Goal: Information Seeking & Learning: Compare options

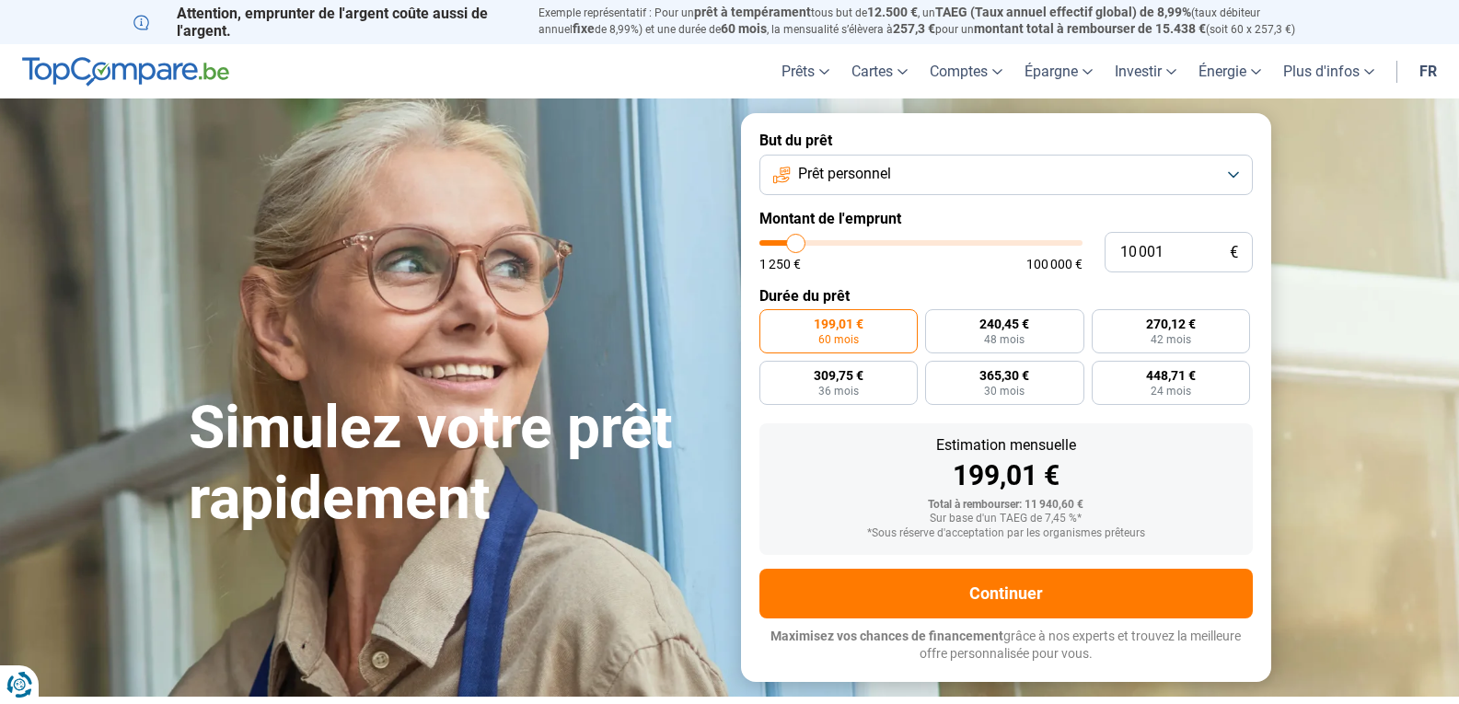
type input "61 750"
type input "61750"
click at [954, 242] on input "range" at bounding box center [920, 243] width 323 height 6
radio input "false"
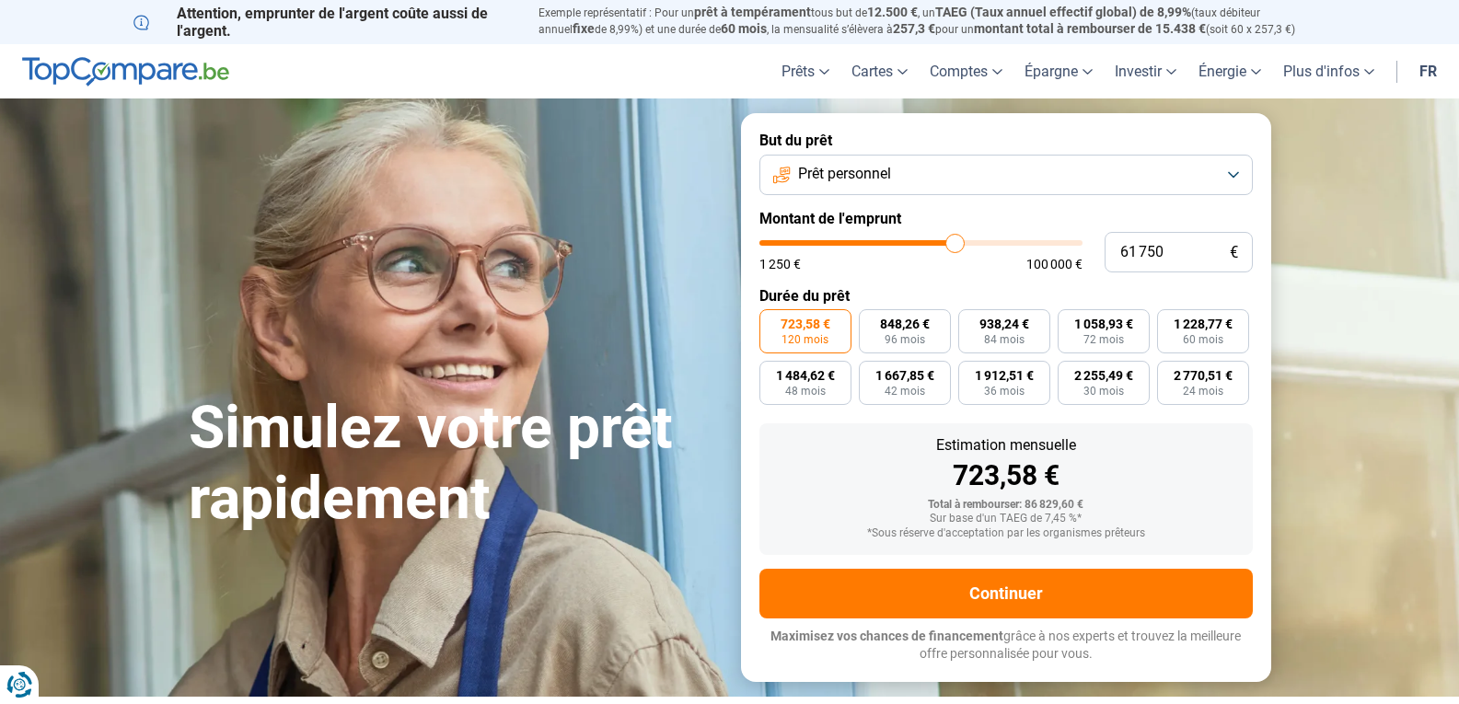
type input "73500"
click at [990, 241] on input "range" at bounding box center [920, 243] width 323 height 6
click at [982, 240] on input "range" at bounding box center [920, 243] width 323 height 6
type input "77 750"
type input "77750"
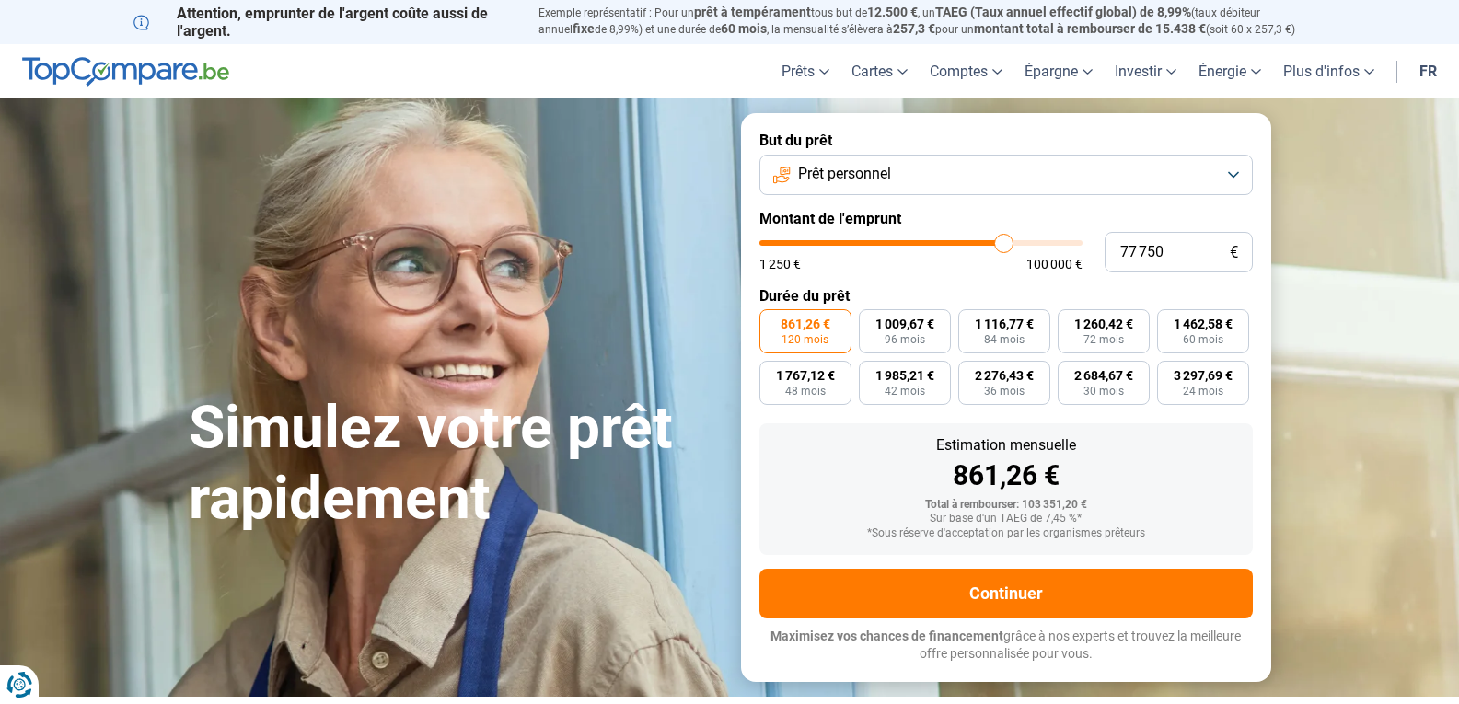
click at [1004, 240] on input "range" at bounding box center [920, 243] width 323 height 6
type input "82 250"
type input "82250"
click at [1018, 243] on input "range" at bounding box center [920, 243] width 323 height 6
type input "80 000"
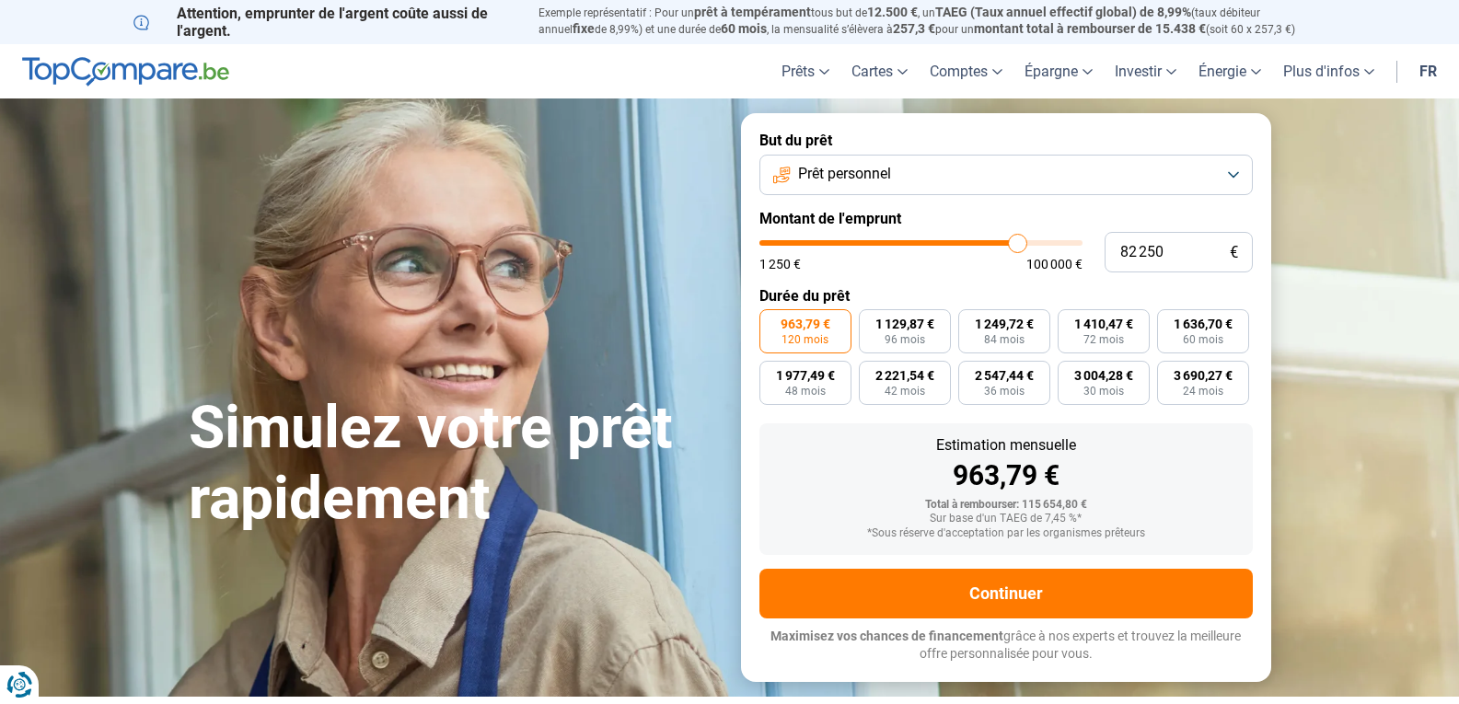
type input "80000"
type input "79 750"
type input "79750"
click at [1010, 242] on input "range" at bounding box center [920, 243] width 323 height 6
type input "60 500"
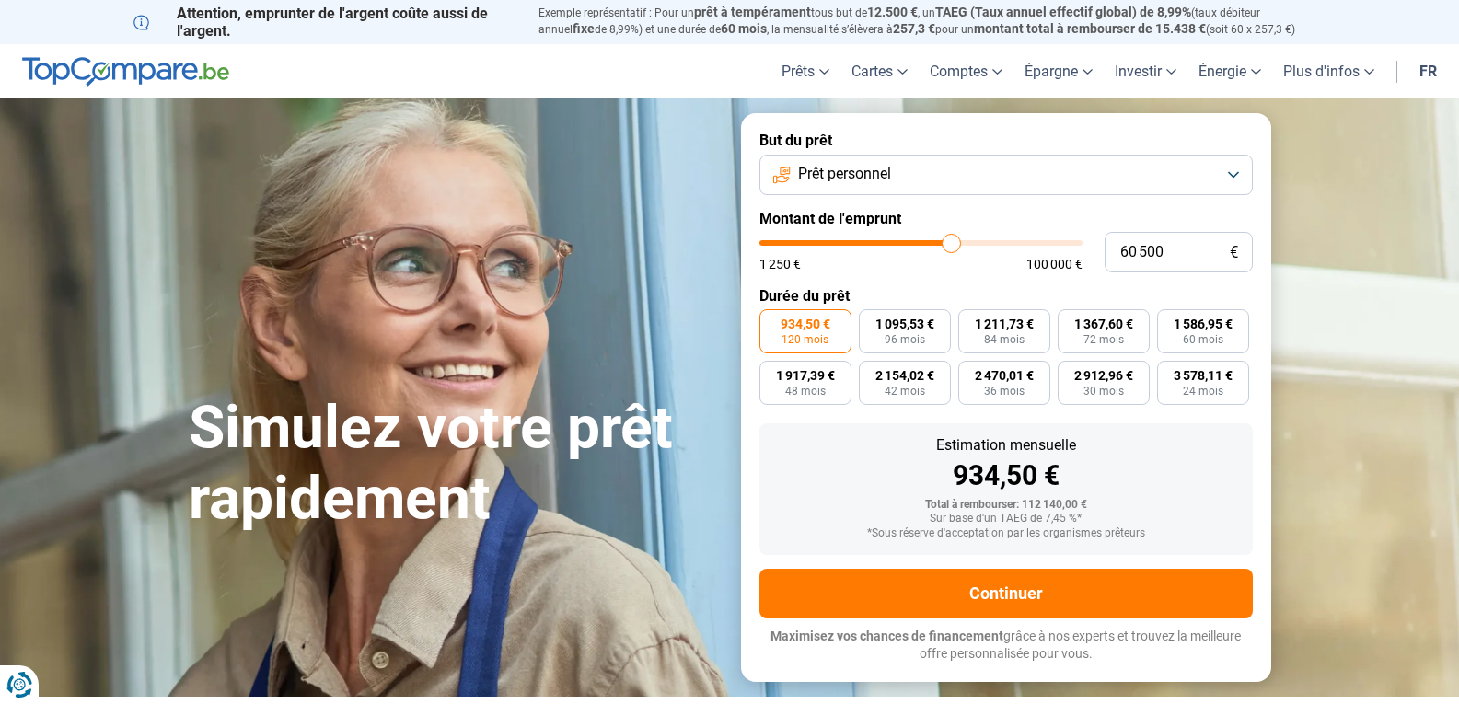
type input "60500"
click at [951, 242] on input "range" at bounding box center [920, 243] width 323 height 6
type input "49 750"
type input "49750"
click at [918, 240] on input "range" at bounding box center [920, 243] width 323 height 6
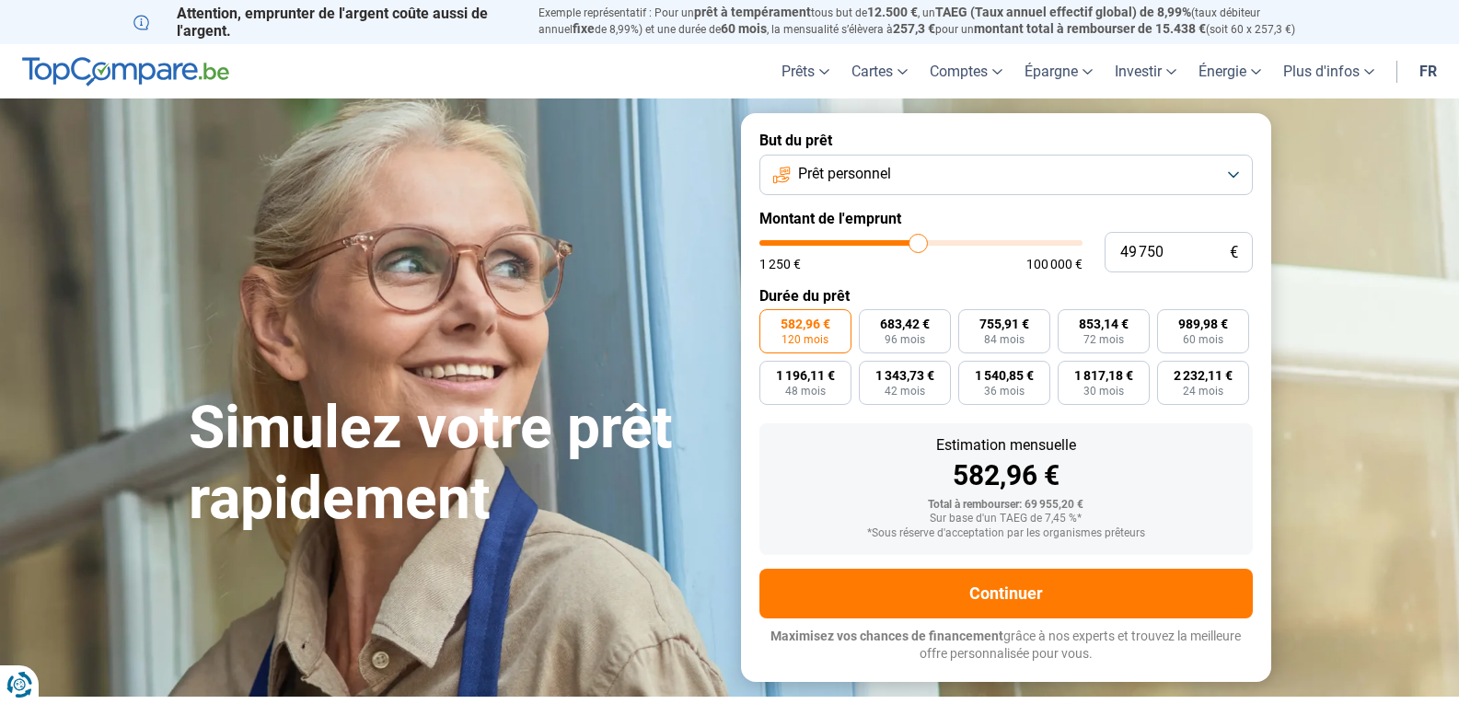
type input "53 250"
type input "53250"
click at [929, 245] on input "range" at bounding box center [920, 243] width 323 height 6
